Goal: Task Accomplishment & Management: Complete application form

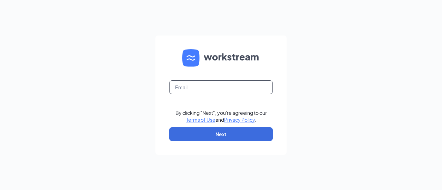
click at [195, 87] on input "text" at bounding box center [221, 87] width 104 height 14
type input "mariella_vb@hotmail.com"
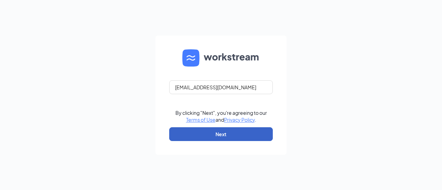
click at [225, 132] on button "Next" at bounding box center [221, 134] width 104 height 14
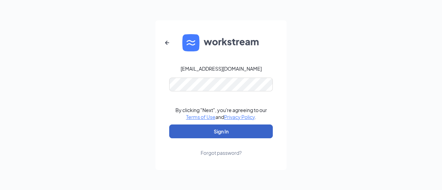
click at [229, 136] on button "Sign In" at bounding box center [221, 132] width 104 height 14
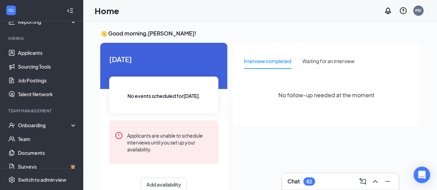
scroll to position [62, 0]
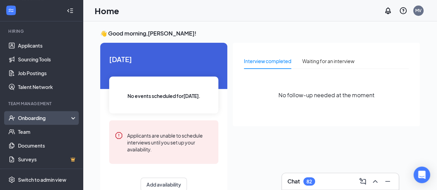
click at [61, 118] on div "Onboarding" at bounding box center [44, 118] width 53 height 7
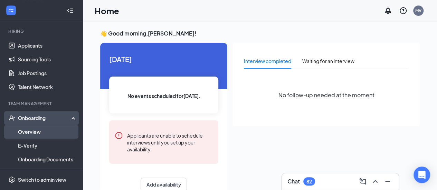
click at [31, 134] on link "Overview" at bounding box center [47, 132] width 59 height 14
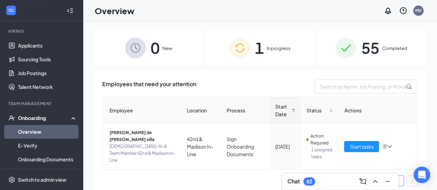
click at [270, 52] on div "1 In progress" at bounding box center [260, 48] width 108 height 36
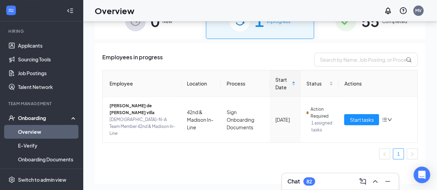
scroll to position [31, 0]
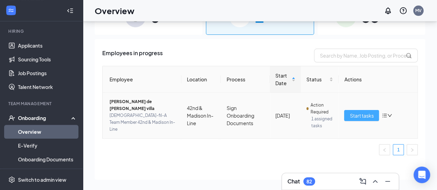
click at [359, 113] on span "Start tasks" at bounding box center [361, 116] width 24 height 8
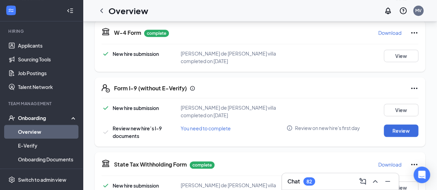
scroll to position [172, 0]
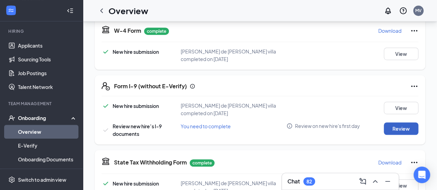
click at [395, 123] on button "Review" at bounding box center [400, 129] width 35 height 12
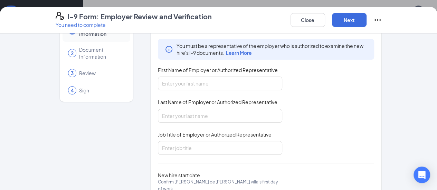
scroll to position [28, 0]
click at [211, 85] on input "First Name of Employer or Authorized Representative" at bounding box center [220, 84] width 124 height 14
type input "mariella"
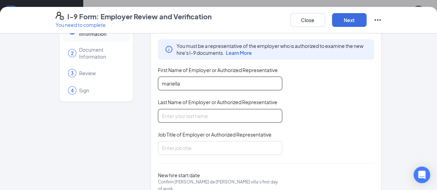
type input "[PERSON_NAME]"
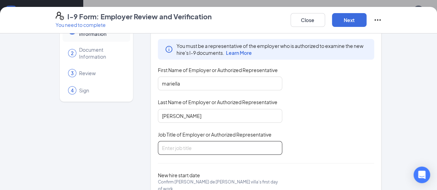
click at [223, 144] on input "Job Title of Employer or Authorized Representative" at bounding box center [220, 148] width 124 height 14
type input "Director"
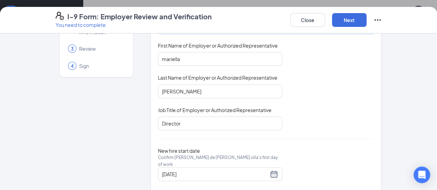
scroll to position [63, 0]
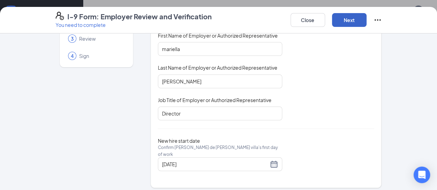
click at [366, 19] on button "Next" at bounding box center [349, 20] width 35 height 14
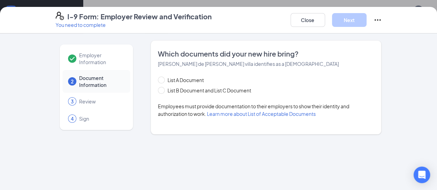
scroll to position [0, 0]
click at [173, 118] on div "Which documents did your new hire bring? [PERSON_NAME] de [PERSON_NAME] villa i…" at bounding box center [266, 87] width 216 height 77
click at [207, 113] on span "Learn more about List of Acceptable Documents" at bounding box center [261, 114] width 109 height 6
click at [158, 80] on input "List A Document" at bounding box center [160, 79] width 5 height 5
radio input "true"
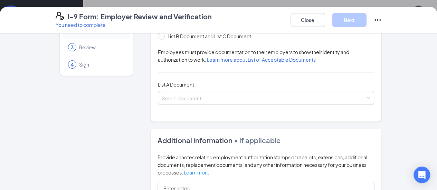
scroll to position [67, 0]
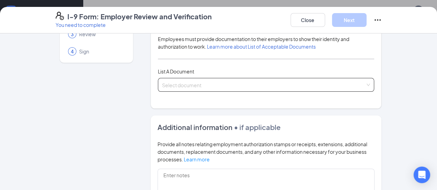
click at [374, 85] on div "Select document" at bounding box center [266, 85] width 216 height 14
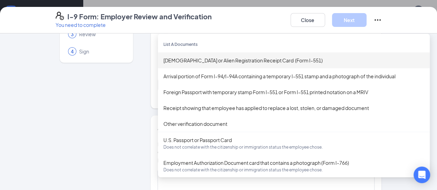
click at [262, 58] on div "[DEMOGRAPHIC_DATA] or Alien Registration Receipt Card (Form I-551)" at bounding box center [293, 61] width 261 height 8
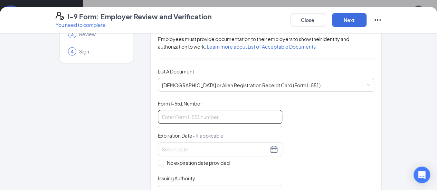
click at [204, 118] on input "Form I-551 Number" at bounding box center [220, 117] width 124 height 14
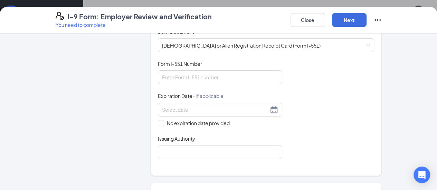
scroll to position [108, 0]
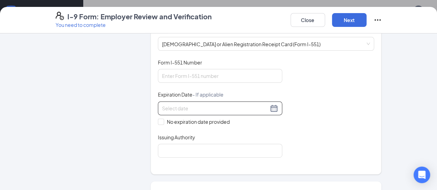
click at [165, 105] on input at bounding box center [215, 109] width 106 height 8
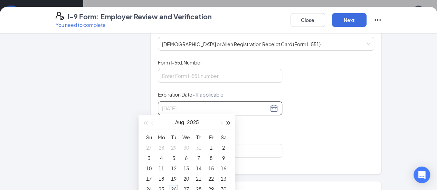
type input "[DATE]"
click at [270, 128] on div "Document Title [DEMOGRAPHIC_DATA] or Alien Registration Receipt Card (Form I-55…" at bounding box center [266, 108] width 216 height 99
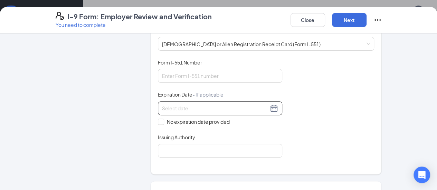
click at [188, 106] on input at bounding box center [215, 109] width 106 height 8
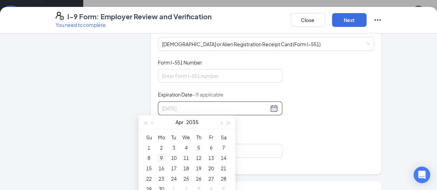
type input "[DATE]"
click at [162, 158] on div "9" at bounding box center [161, 158] width 8 height 8
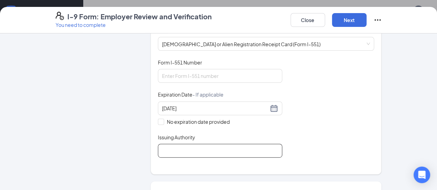
click at [162, 148] on input "Issuing Authority" at bounding box center [220, 151] width 124 height 14
type input "[GEOGRAPHIC_DATA]"
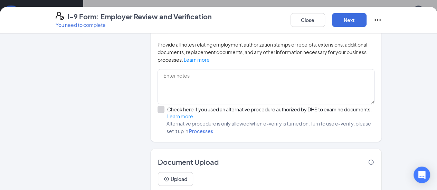
scroll to position [278, 0]
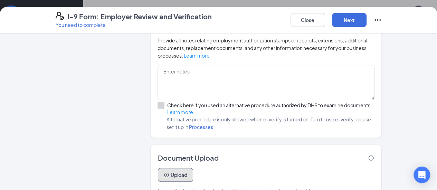
click at [161, 168] on button "Upload" at bounding box center [175, 175] width 35 height 14
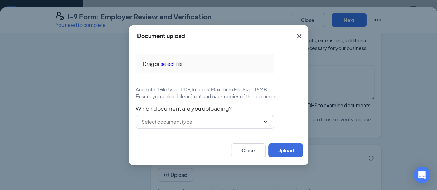
click at [194, 129] on div "Drag or select file Accepted File type: PDF, Images. Maximum File Size: 15MB En…" at bounding box center [218, 91] width 179 height 88
click at [193, 123] on input "text" at bounding box center [201, 122] width 118 height 8
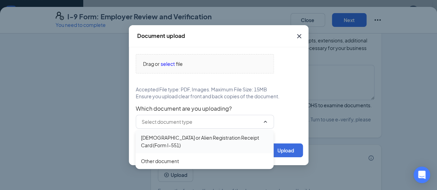
click at [178, 141] on div "[DEMOGRAPHIC_DATA] or Alien Registration Receipt Card (Form I-551)" at bounding box center [204, 141] width 127 height 15
type input "[DEMOGRAPHIC_DATA] or Alien Registration Receipt Card (Form I-551)"
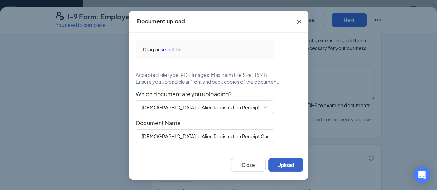
click at [285, 166] on button "Upload" at bounding box center [285, 165] width 35 height 14
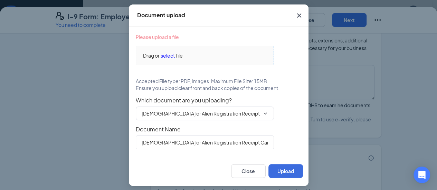
click at [179, 55] on span "file" at bounding box center [179, 56] width 7 height 8
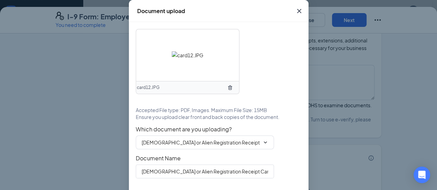
scroll to position [24, 0]
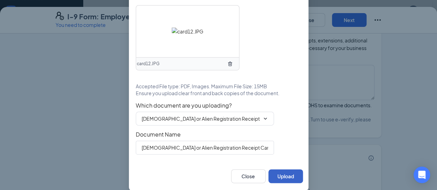
click at [284, 174] on button "Upload" at bounding box center [285, 176] width 35 height 14
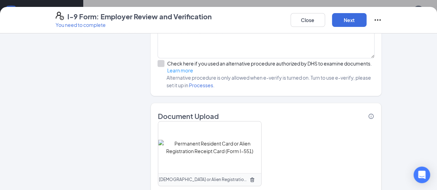
scroll to position [343, 0]
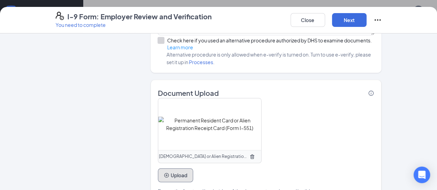
click at [160, 168] on button "Upload" at bounding box center [175, 175] width 35 height 14
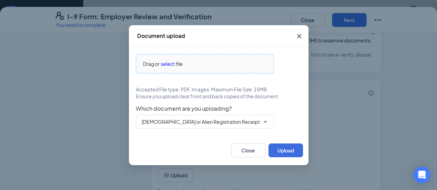
click at [172, 63] on span "select" at bounding box center [168, 64] width 14 height 8
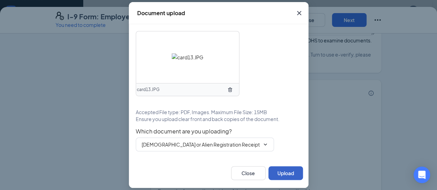
click at [287, 174] on button "Upload" at bounding box center [285, 173] width 35 height 14
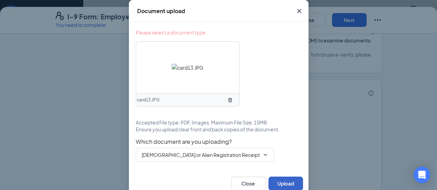
click at [281, 187] on button "Upload" at bounding box center [285, 184] width 35 height 14
click at [261, 154] on span at bounding box center [264, 155] width 7 height 6
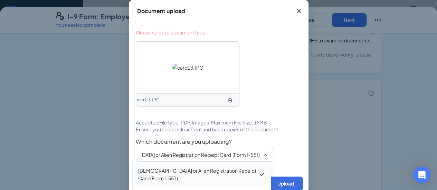
click at [223, 171] on div "[DEMOGRAPHIC_DATA] or Alien Registration Receipt Card (Form I-551)" at bounding box center [198, 174] width 120 height 15
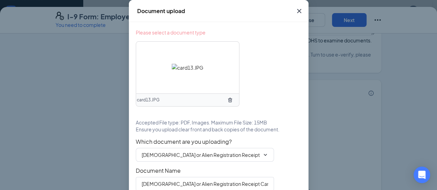
scroll to position [36, 0]
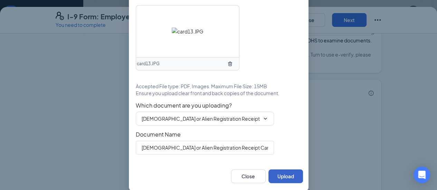
click at [275, 175] on button "Upload" at bounding box center [285, 176] width 35 height 14
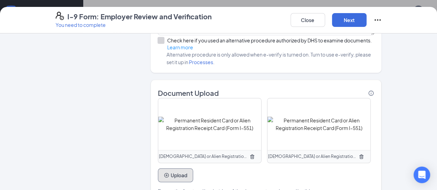
scroll to position [392, 0]
click at [366, 18] on button "Next" at bounding box center [349, 20] width 35 height 14
click at [366, 22] on button "Next" at bounding box center [349, 20] width 35 height 14
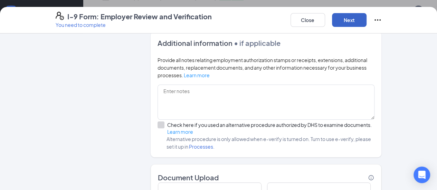
click at [366, 22] on button "Next" at bounding box center [349, 20] width 35 height 14
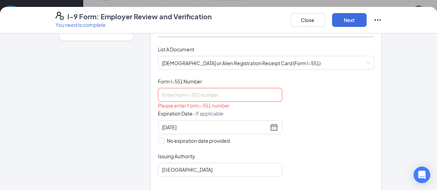
scroll to position [50, 0]
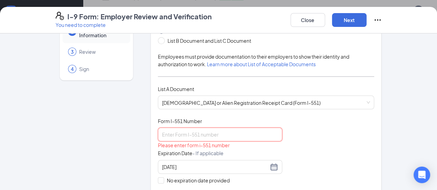
click at [212, 136] on input "Form I-551 Number" at bounding box center [220, 135] width 124 height 14
type input "1"
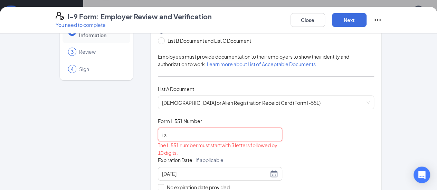
type input "f"
click at [367, 79] on div "List A Document List B Document and List C Document Employees must provide docu…" at bounding box center [266, 125] width 216 height 197
click at [366, 17] on button "Next" at bounding box center [349, 20] width 35 height 14
click at [366, 20] on button "Next" at bounding box center [349, 20] width 35 height 14
click at [158, 135] on input "A069999315" at bounding box center [220, 135] width 124 height 14
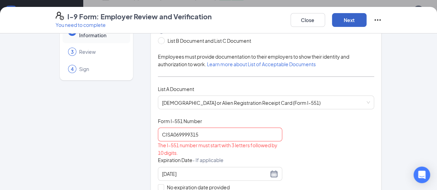
click at [366, 20] on button "Next" at bounding box center [349, 20] width 35 height 14
click at [158, 132] on input "CISA069999315" at bounding box center [220, 135] width 124 height 14
click at [366, 18] on button "Next" at bounding box center [349, 20] width 35 height 14
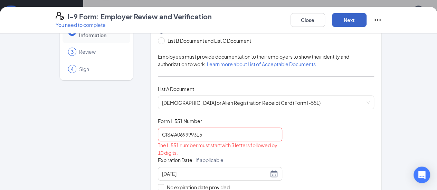
drag, startPoint x: 389, startPoint y: 18, endPoint x: 247, endPoint y: 78, distance: 153.5
click at [247, 78] on div "I-9 Form: Employer Review and Verification You need to complete Close Next Empl…" at bounding box center [218, 98] width 437 height 183
click at [167, 134] on input "CIS#A069999315" at bounding box center [220, 135] width 124 height 14
click at [178, 136] on input "CIS#A069-999315" at bounding box center [220, 135] width 124 height 14
click at [209, 139] on input "CIS#A069-999-315" at bounding box center [220, 135] width 124 height 14
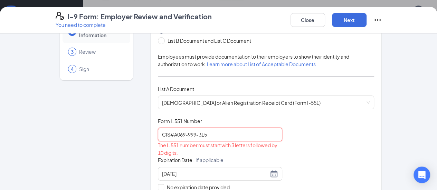
click at [158, 133] on input "CIS#A069-999-315" at bounding box center [220, 135] width 124 height 14
click at [366, 16] on button "Next" at bounding box center [349, 20] width 35 height 14
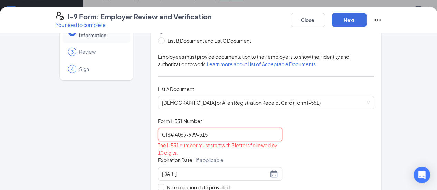
click at [158, 134] on input "CIS# A069-999-315" at bounding box center [220, 135] width 124 height 14
click at [158, 134] on input "A069-999-315" at bounding box center [220, 135] width 124 height 14
click at [200, 132] on input "A069-999-315" at bounding box center [220, 135] width 124 height 14
click at [366, 20] on button "Next" at bounding box center [349, 20] width 35 height 14
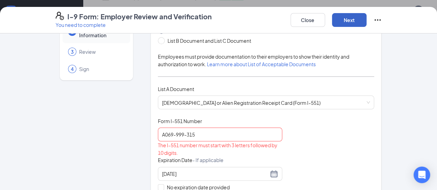
click at [366, 20] on button "Next" at bounding box center [349, 20] width 35 height 14
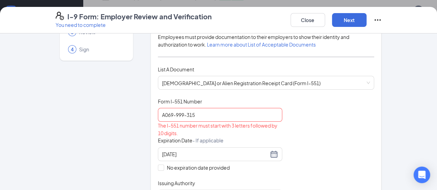
scroll to position [69, 0]
click at [158, 117] on input "A069-999-315" at bounding box center [220, 116] width 124 height 14
click at [165, 117] on input "A069999-315" at bounding box center [220, 116] width 124 height 14
click at [226, 109] on input "A069999315" at bounding box center [220, 116] width 124 height 14
click at [366, 16] on button "Next" at bounding box center [349, 20] width 35 height 14
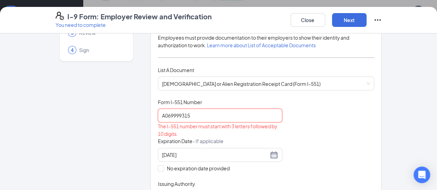
click at [158, 115] on input "A069999315" at bounding box center [220, 116] width 124 height 14
click at [158, 115] on input "CSI#069999315" at bounding box center [220, 116] width 124 height 14
click at [158, 114] on input "CSI#069999315" at bounding box center [220, 116] width 124 height 14
click at [366, 18] on button "Next" at bounding box center [349, 20] width 35 height 14
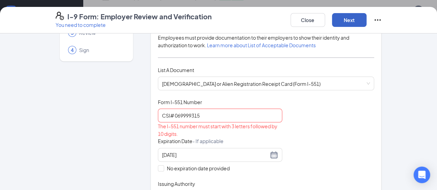
click at [366, 18] on button "Next" at bounding box center [349, 20] width 35 height 14
click at [158, 114] on input "CSI# 069999315" at bounding box center [220, 116] width 124 height 14
click at [366, 20] on button "Next" at bounding box center [349, 20] width 35 height 14
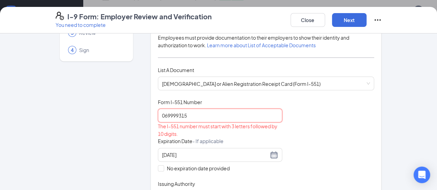
click at [158, 116] on input "069999315" at bounding box center [220, 116] width 124 height 14
click at [164, 116] on input "069-999315" at bounding box center [220, 116] width 124 height 14
click at [315, 103] on div "Document Title [DEMOGRAPHIC_DATA] or Alien Registration Receipt Card (Form I-55…" at bounding box center [266, 152] width 216 height 106
click at [366, 22] on button "Next" at bounding box center [349, 20] width 35 height 14
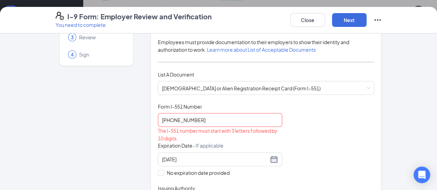
scroll to position [61, 0]
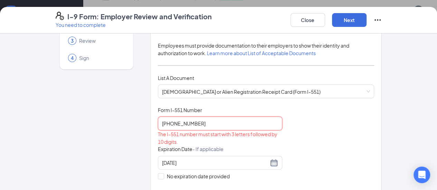
click at [158, 122] on input "[PHONE_NUMBER]" at bounding box center [220, 124] width 124 height 14
type input "A069-999-315"
click at [366, 20] on button "Next" at bounding box center [349, 20] width 35 height 14
click at [332, 13] on button "Next" at bounding box center [349, 20] width 35 height 14
click at [182, 122] on input "A069-999-315" at bounding box center [220, 124] width 124 height 14
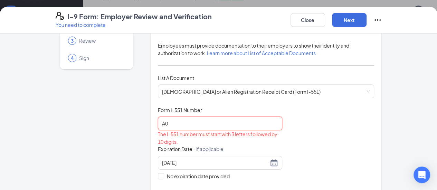
type input "A"
click at [366, 20] on button "Next" at bounding box center [349, 20] width 35 height 14
click at [189, 120] on input "USA069999315" at bounding box center [220, 124] width 124 height 14
click at [158, 123] on input "USA069999315" at bounding box center [220, 124] width 124 height 14
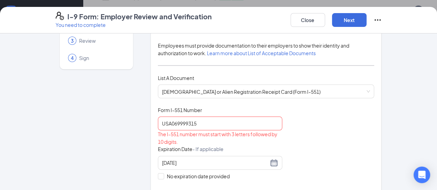
click at [150, 123] on div "Which documents did your new hire bring? [PERSON_NAME] de [PERSON_NAME] villa i…" at bounding box center [265, 105] width 231 height 250
click at [158, 123] on input "USA069999315" at bounding box center [220, 124] width 124 height 14
click at [220, 119] on input "C1USA069999315" at bounding box center [220, 124] width 124 height 14
click at [366, 20] on button "Next" at bounding box center [349, 20] width 35 height 14
click at [158, 120] on input "C1USA069999315" at bounding box center [220, 124] width 124 height 14
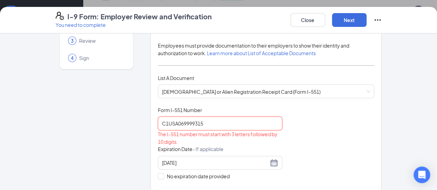
click at [158, 123] on input "C1USA069999315" at bounding box center [220, 124] width 124 height 14
click at [282, 147] on div "Document Title [DEMOGRAPHIC_DATA] or Alien Registration Receipt Card (Form I-55…" at bounding box center [266, 160] width 216 height 106
click at [158, 137] on div "The I-551 number must start with 3 letters followed by 10 digits." at bounding box center [220, 137] width 124 height 15
click at [188, 125] on input "CISA069999315" at bounding box center [220, 124] width 124 height 14
type input "C"
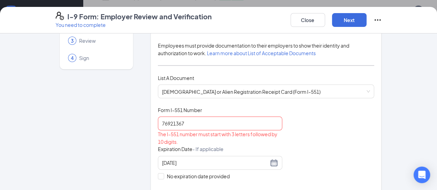
click at [215, 144] on div "The I-551 number must start with 3 letters followed by 10 digits." at bounding box center [220, 137] width 124 height 15
click at [366, 21] on button "Next" at bounding box center [349, 20] width 35 height 14
click at [158, 124] on input "76921367" at bounding box center [220, 124] width 124 height 14
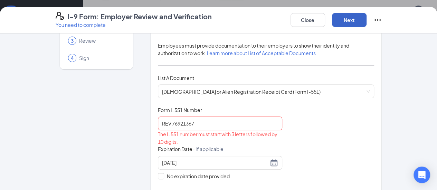
click at [366, 21] on button "Next" at bounding box center [349, 20] width 35 height 14
click at [158, 125] on input "REV 76921367" at bounding box center [220, 124] width 124 height 14
click at [366, 20] on button "Next" at bounding box center [349, 20] width 35 height 14
click at [158, 122] on input "CIS 76921367" at bounding box center [220, 124] width 124 height 14
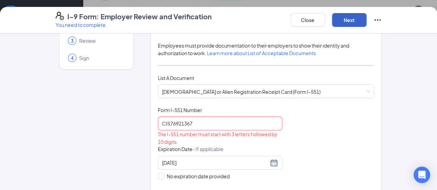
click at [366, 20] on button "Next" at bounding box center [349, 20] width 35 height 14
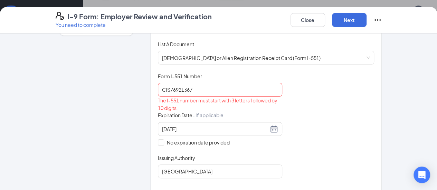
scroll to position [77, 0]
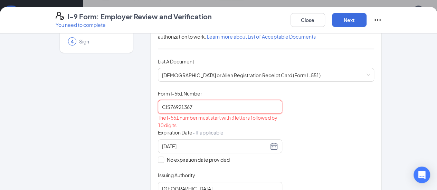
click at [158, 107] on input "CIS76921367" at bounding box center [220, 107] width 124 height 14
click at [241, 114] on div "The I-551 number must start with 3 letters followed by 10 digits." at bounding box center [220, 121] width 124 height 15
click at [366, 21] on button "Next" at bounding box center [349, 20] width 35 height 14
click at [158, 108] on input "USA76921367" at bounding box center [220, 107] width 124 height 14
click at [158, 105] on input "USA76921367" at bounding box center [220, 107] width 124 height 14
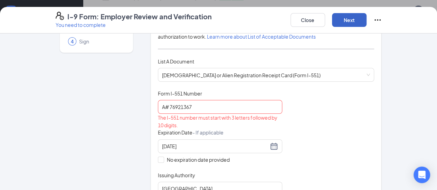
click at [366, 22] on button "Next" at bounding box center [349, 20] width 35 height 14
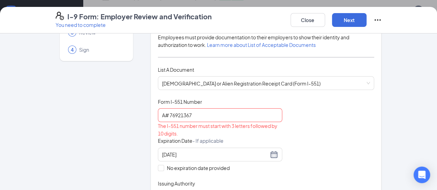
scroll to position [64, 0]
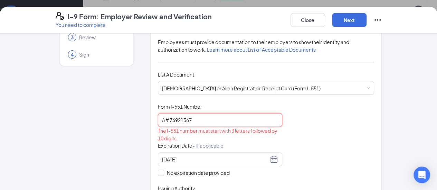
click at [158, 120] on input "A# 76921367" at bounding box center [220, 120] width 124 height 14
type input "CIS# 76921367"
click at [366, 21] on button "Next" at bounding box center [349, 20] width 35 height 14
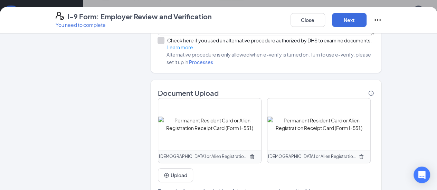
scroll to position [0, 0]
